Goal: Task Accomplishment & Management: Use online tool/utility

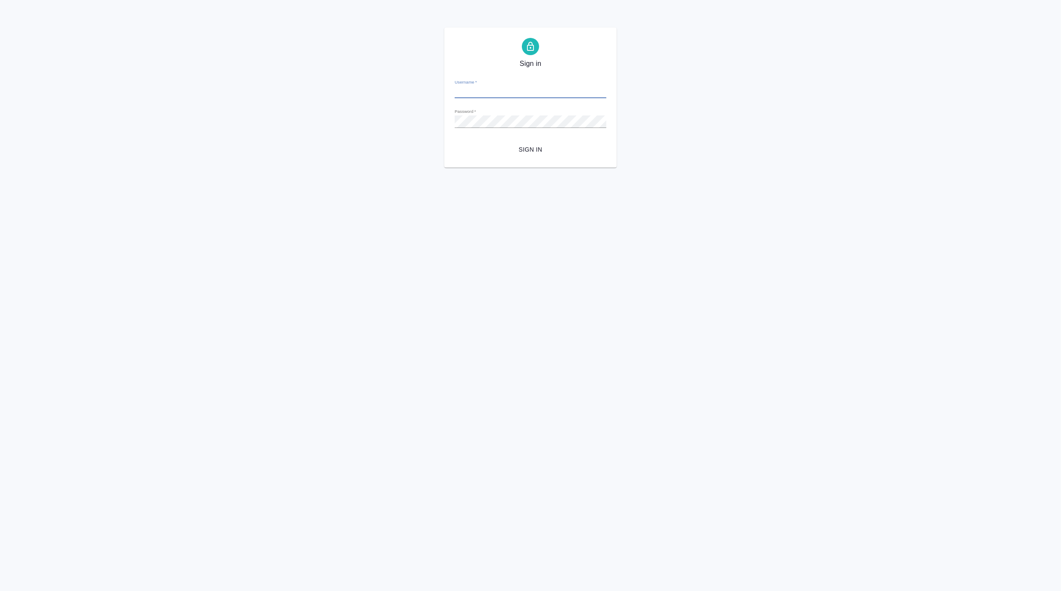
type input "m.matveeva@awatera.com"
click at [532, 150] on span "Sign in" at bounding box center [530, 149] width 138 height 11
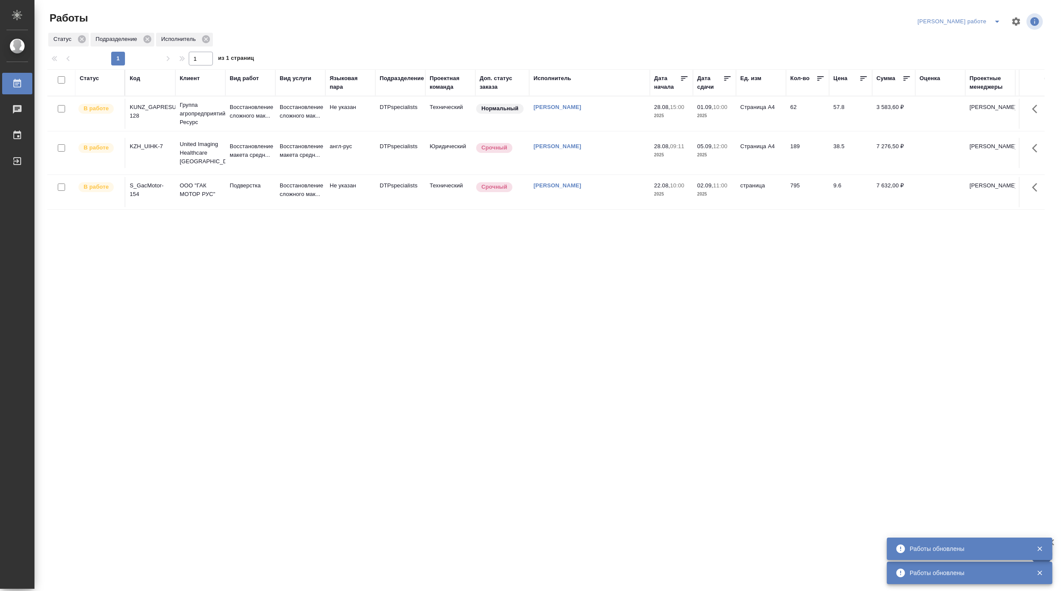
click at [996, 18] on icon "split button" at bounding box center [997, 21] width 10 height 10
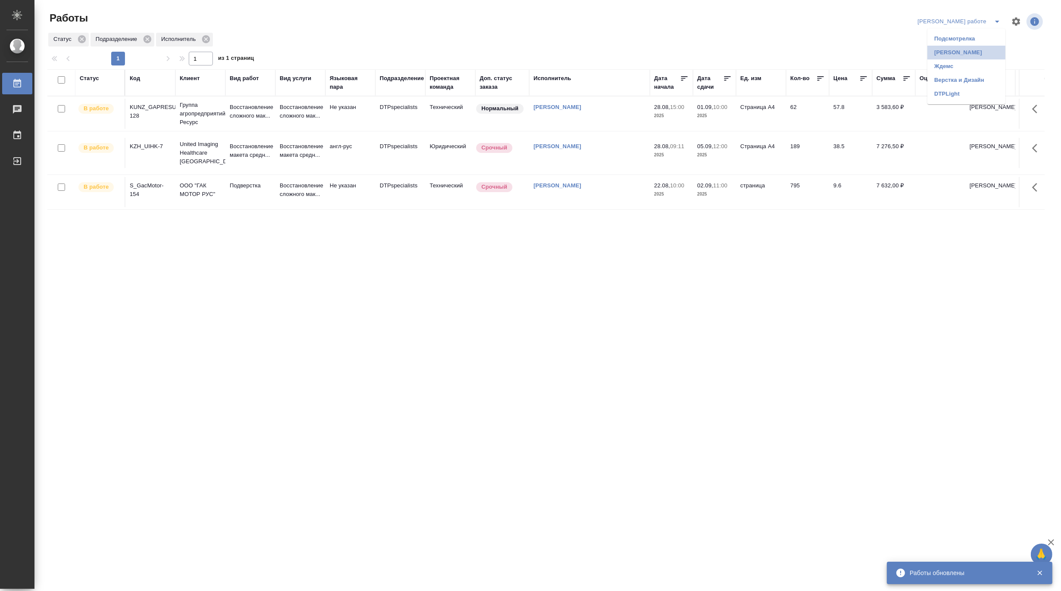
click at [988, 49] on li "Матвеева_назначено" at bounding box center [966, 53] width 78 height 14
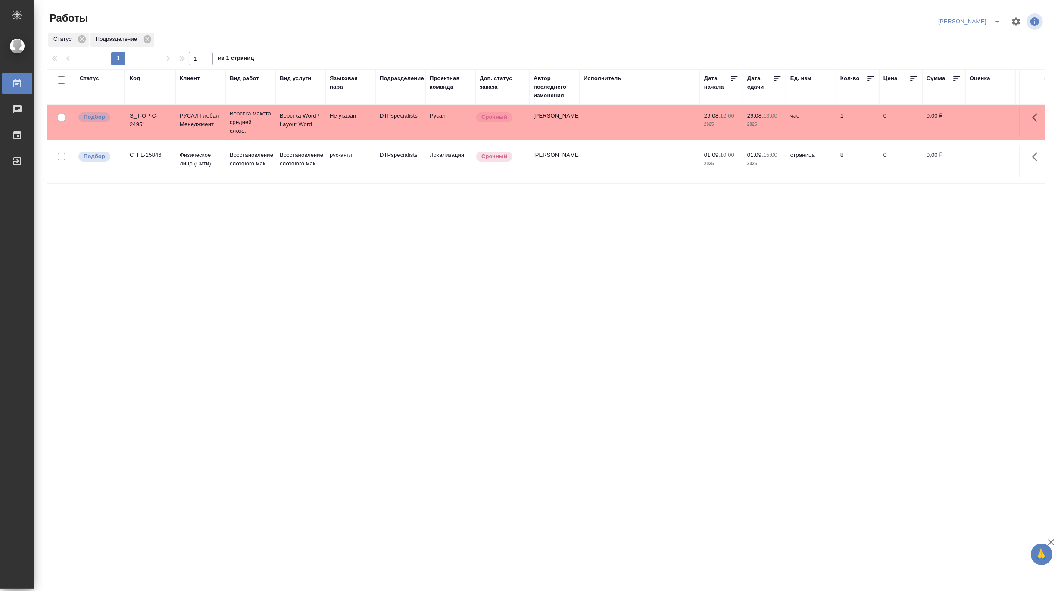
click at [996, 18] on icon "split button" at bounding box center [997, 21] width 10 height 10
click at [977, 38] on li "Матвеева_В работе" at bounding box center [964, 39] width 83 height 14
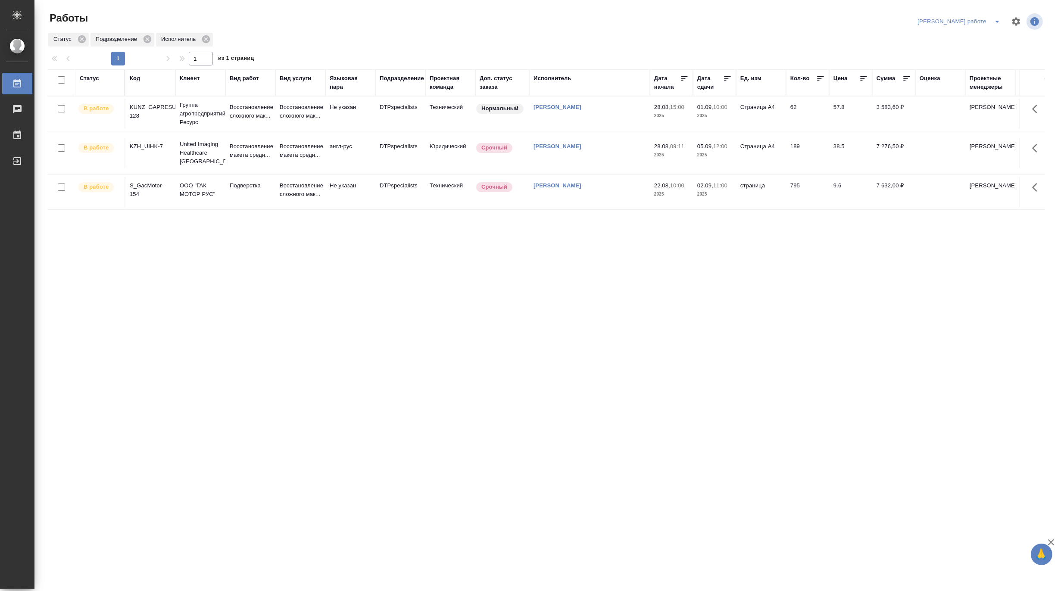
click at [215, 127] on p "United Imaging Healthcare [GEOGRAPHIC_DATA]" at bounding box center [200, 114] width 41 height 26
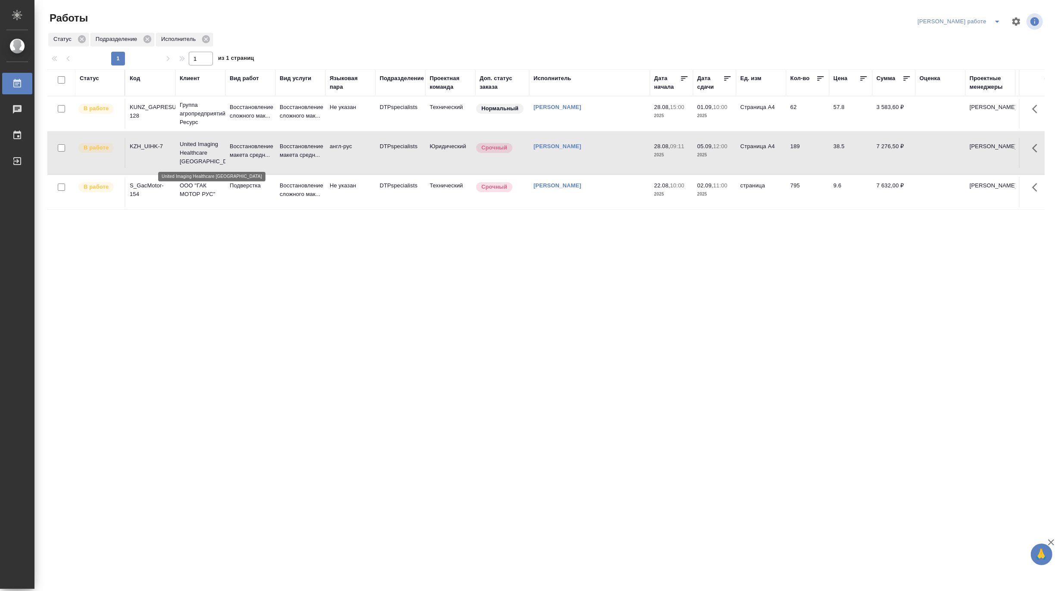
click at [215, 158] on p "United Imaging Healthcare Kazakhstan" at bounding box center [200, 153] width 41 height 26
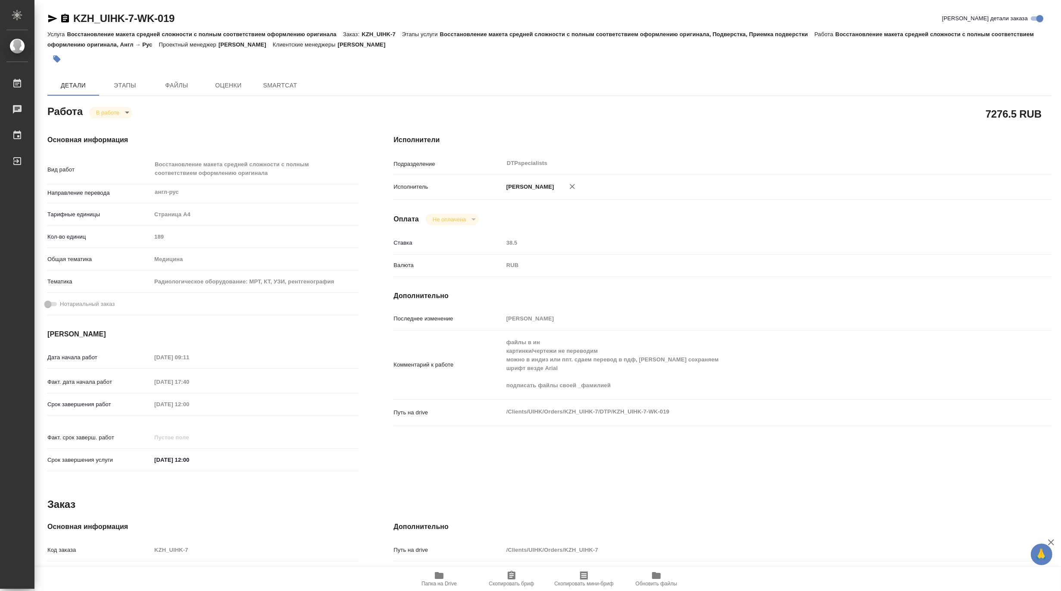
type textarea "x"
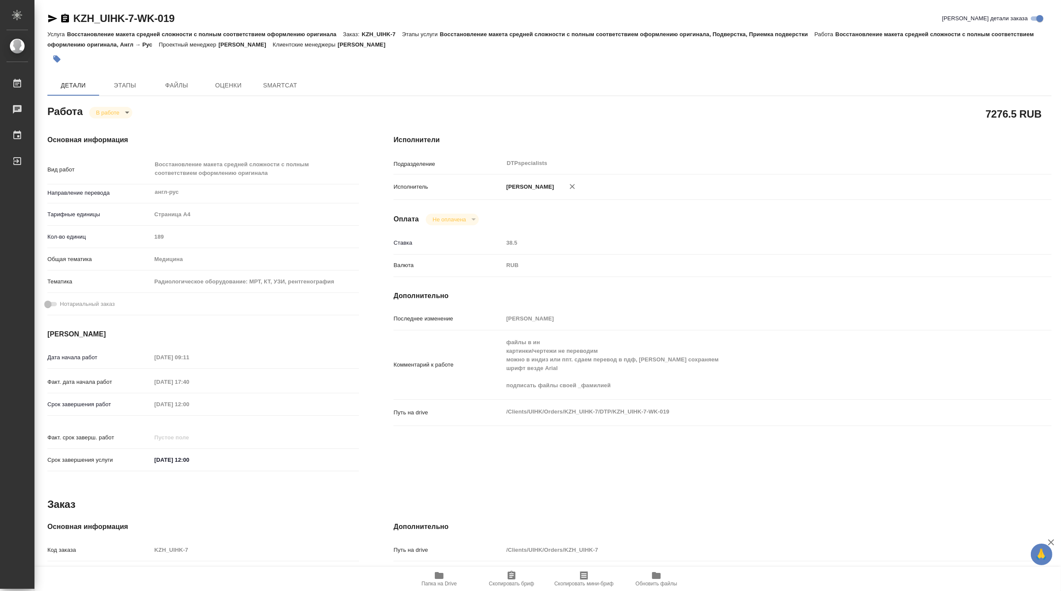
type textarea "x"
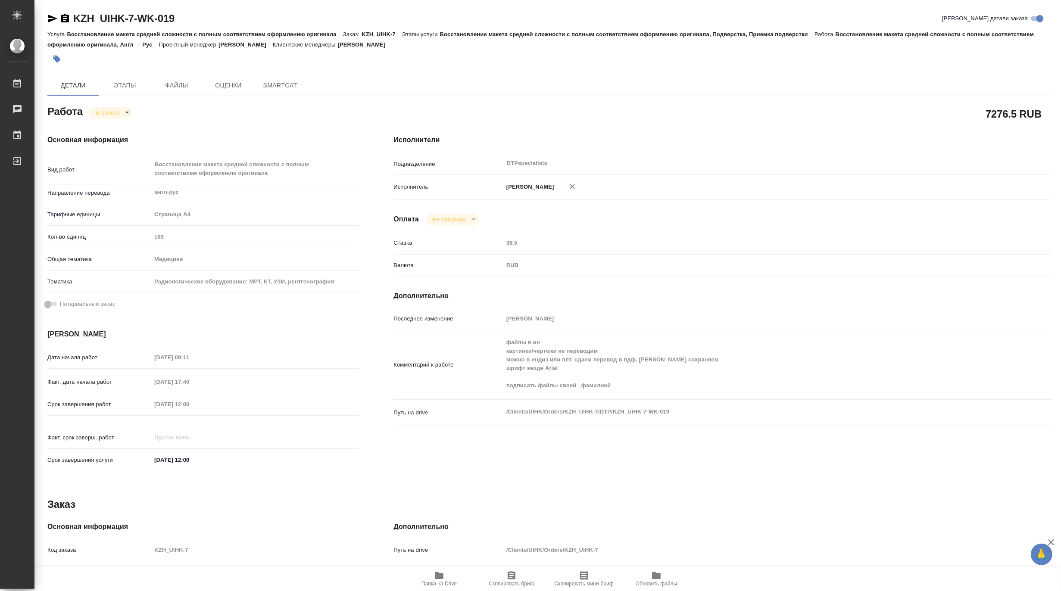
type textarea "x"
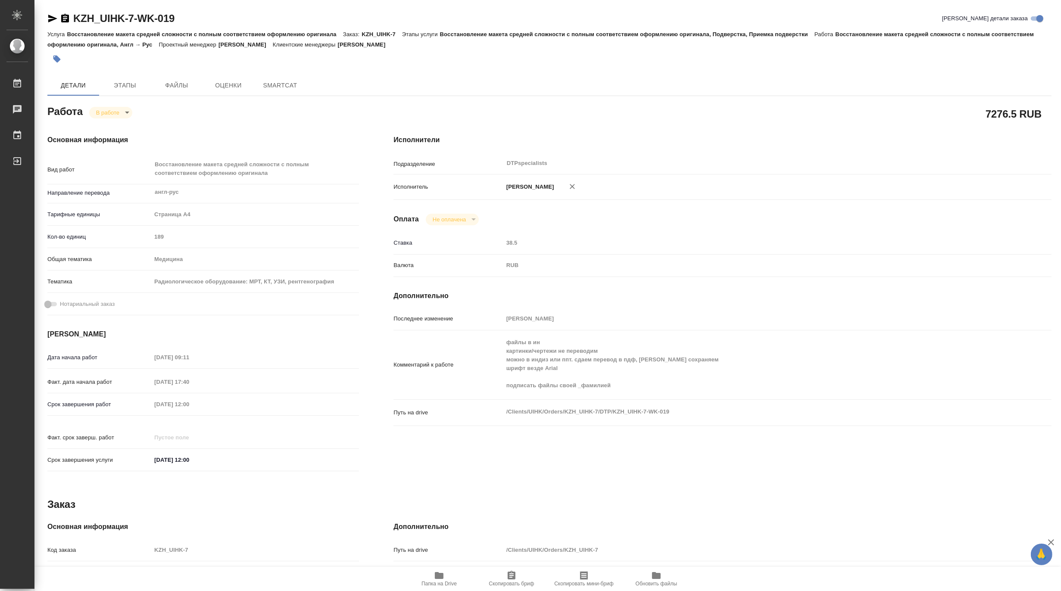
type textarea "x"
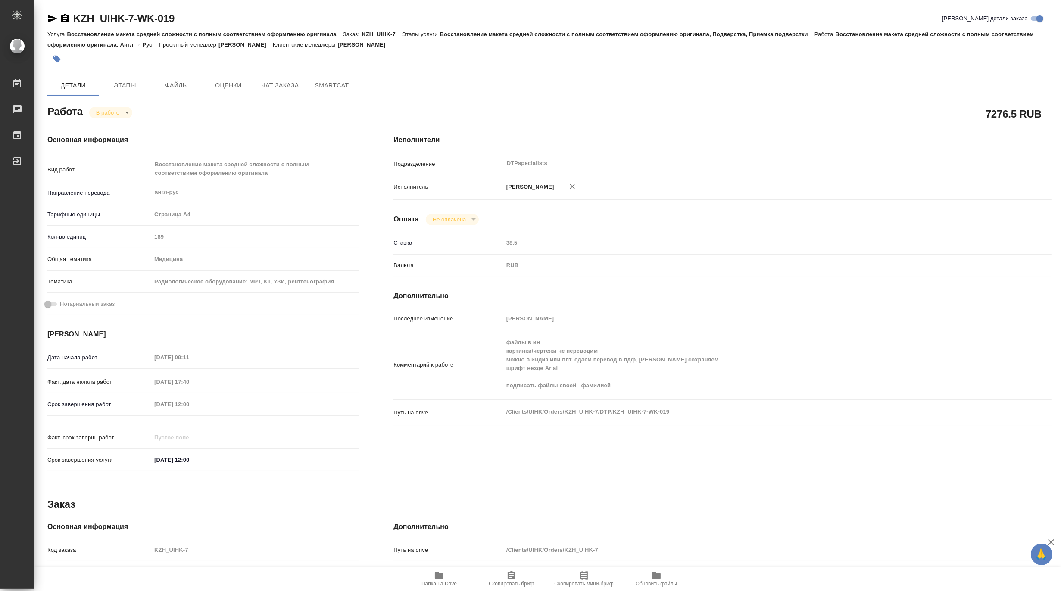
type textarea "x"
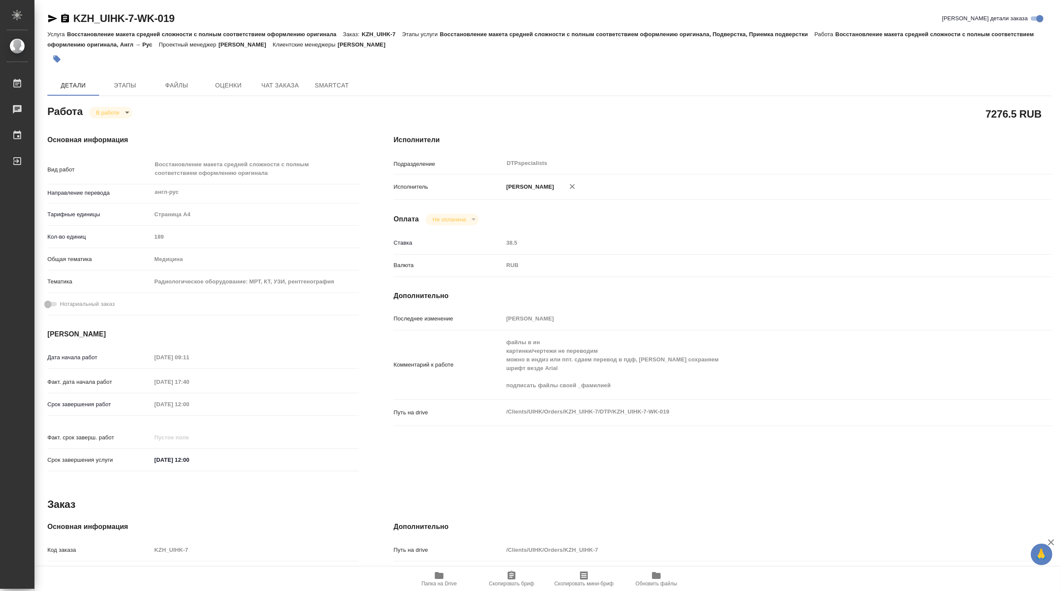
type textarea "x"
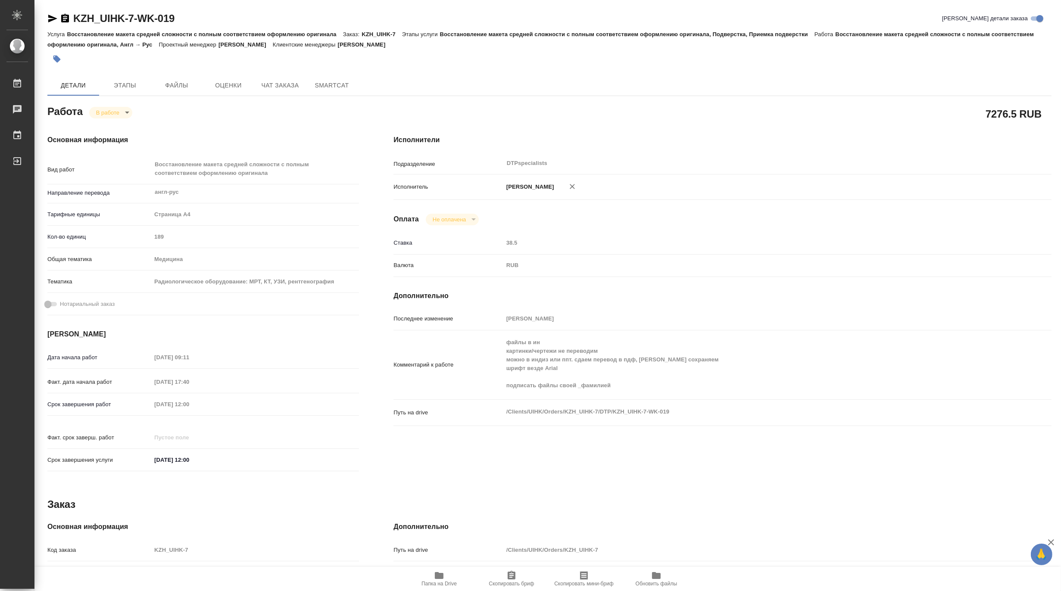
click at [431, 579] on span "Папка на Drive" at bounding box center [439, 578] width 62 height 16
